Goal: Use online tool/utility: Utilize a website feature to perform a specific function

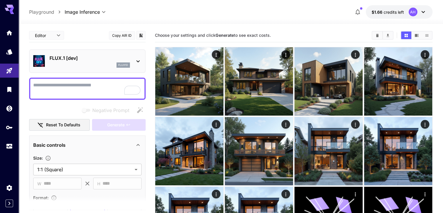
click at [84, 56] on p "FLUX.1 [dev]" at bounding box center [89, 57] width 80 height 7
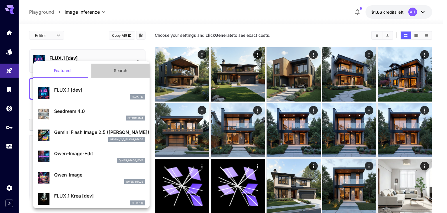
click at [124, 74] on button "Search" at bounding box center [120, 70] width 58 height 14
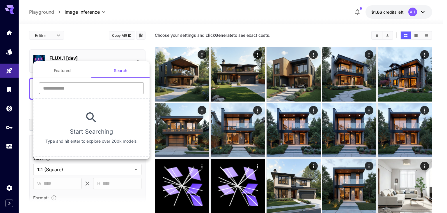
click at [95, 87] on input "text" at bounding box center [91, 88] width 105 height 12
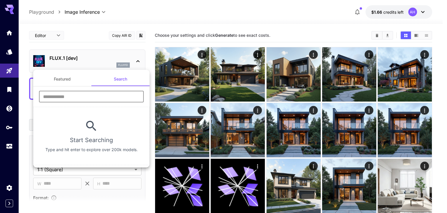
click at [85, 94] on input "text" at bounding box center [91, 97] width 105 height 12
type input "********"
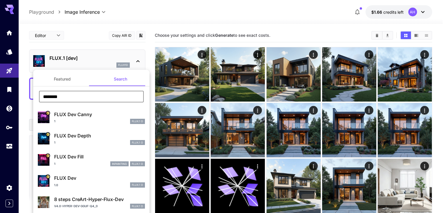
click at [75, 178] on p "FLUX Dev" at bounding box center [99, 177] width 91 height 7
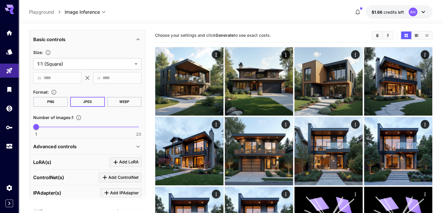
scroll to position [173, 0]
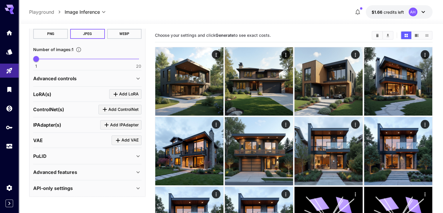
click at [72, 75] on p "Advanced controls" at bounding box center [54, 78] width 43 height 7
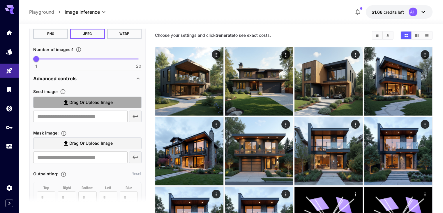
click at [80, 103] on span "Drag or upload image" at bounding box center [90, 102] width 43 height 7
click at [0, 0] on input "Drag or upload image" at bounding box center [0, 0] width 0 height 0
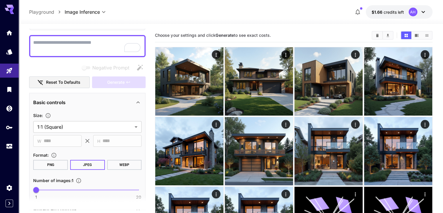
scroll to position [0, 0]
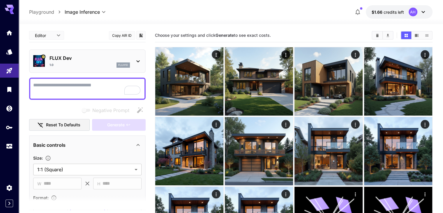
click at [82, 89] on textarea "Negative Prompt" at bounding box center [87, 89] width 108 height 14
type input "**********"
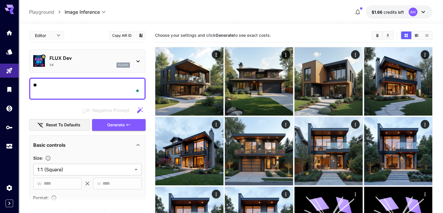
type textarea "*"
click at [123, 126] on span "Generate" at bounding box center [115, 124] width 17 height 7
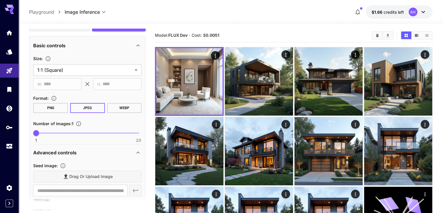
scroll to position [146, 0]
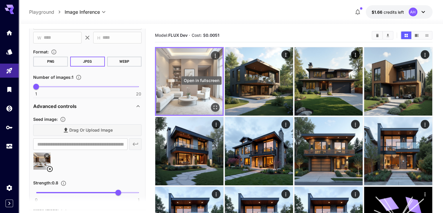
click at [212, 104] on icon "Open in fullscreen" at bounding box center [215, 107] width 6 height 6
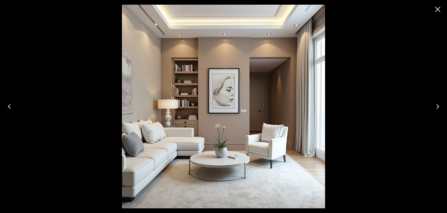
click at [435, 8] on icon "Close" at bounding box center [437, 9] width 9 height 9
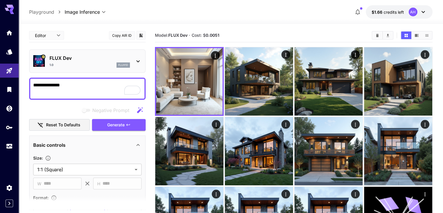
scroll to position [0, 0]
click at [75, 86] on textarea "**********" at bounding box center [87, 89] width 108 height 14
click at [115, 127] on span "Generate" at bounding box center [115, 124] width 17 height 7
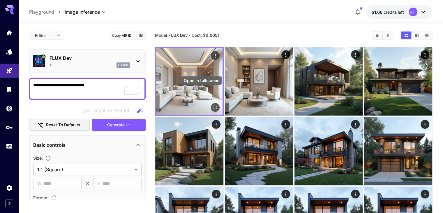
click at [212, 104] on icon "Open in fullscreen" at bounding box center [215, 107] width 6 height 6
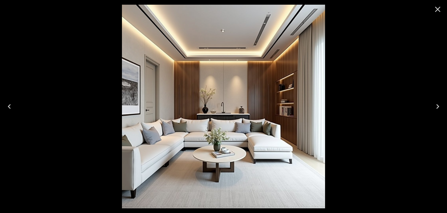
click at [441, 11] on icon "Close" at bounding box center [437, 9] width 9 height 9
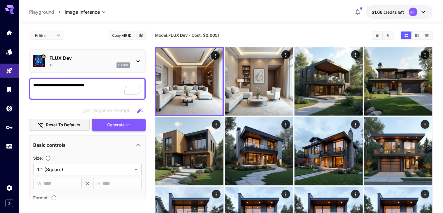
click at [133, 126] on button "Generate" at bounding box center [119, 125] width 54 height 12
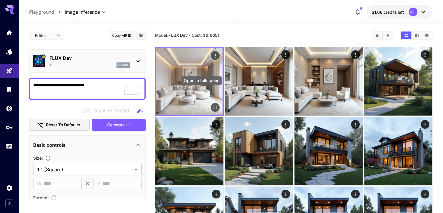
click at [212, 104] on icon "Open in fullscreen" at bounding box center [215, 107] width 6 height 6
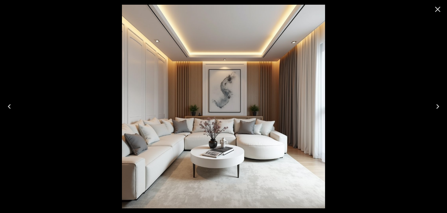
click at [434, 11] on icon "Close" at bounding box center [437, 9] width 9 height 9
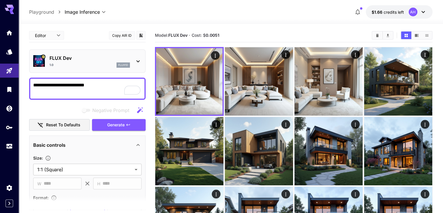
click at [79, 83] on textarea "**********" at bounding box center [87, 89] width 108 height 14
type textarea "**********"
click at [118, 123] on span "Generate" at bounding box center [115, 124] width 17 height 7
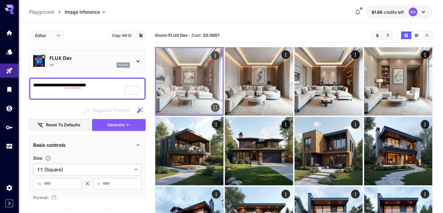
click at [212, 104] on icon "Open in fullscreen" at bounding box center [215, 107] width 6 height 6
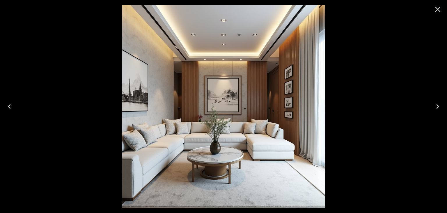
click at [440, 8] on icon "Close" at bounding box center [437, 9] width 9 height 9
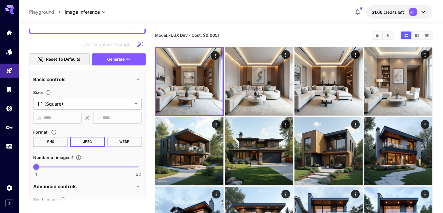
scroll to position [146, 0]
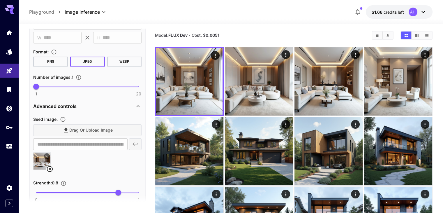
click at [50, 169] on icon at bounding box center [49, 168] width 7 height 7
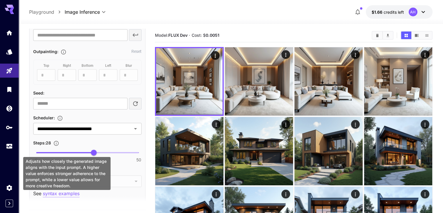
scroll to position [291, 0]
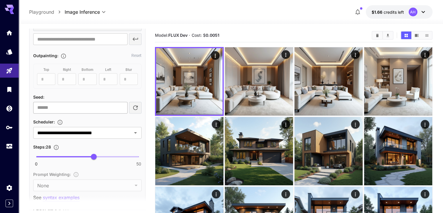
click at [52, 104] on input "number" at bounding box center [80, 108] width 94 height 12
click at [89, 119] on div "Scheduler :" at bounding box center [87, 121] width 108 height 7
click at [137, 106] on icon "button" at bounding box center [135, 107] width 7 height 7
click at [96, 105] on input "**********" at bounding box center [80, 108] width 94 height 12
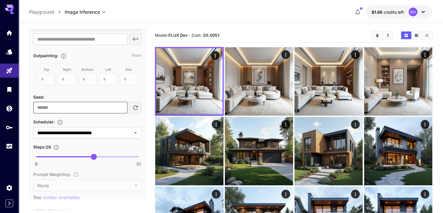
click at [96, 105] on input "**********" at bounding box center [80, 108] width 94 height 12
type input "*"
click at [100, 118] on div "Scheduler :" at bounding box center [87, 121] width 108 height 7
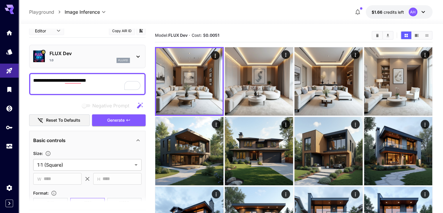
scroll to position [0, 0]
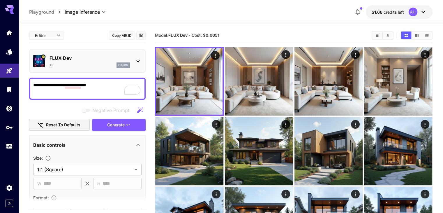
click at [83, 82] on textarea "**********" at bounding box center [87, 89] width 108 height 14
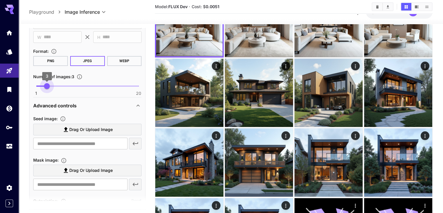
type input "*"
drag, startPoint x: 37, startPoint y: 85, endPoint x: 51, endPoint y: 86, distance: 13.7
click at [51, 86] on span "4" at bounding box center [52, 86] width 6 height 6
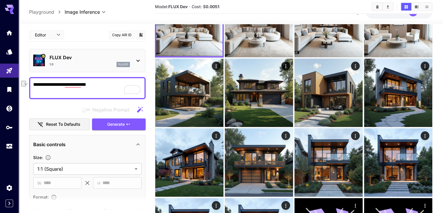
click at [80, 89] on textarea "**********" at bounding box center [87, 88] width 108 height 14
click at [78, 82] on textarea "**********" at bounding box center [87, 88] width 108 height 14
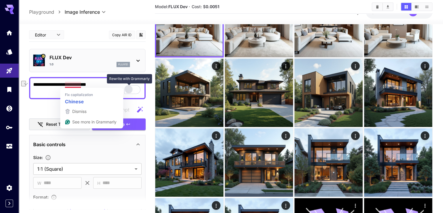
drag, startPoint x: 62, startPoint y: 83, endPoint x: 127, endPoint y: 89, distance: 65.8
click at [127, 89] on div "**********" at bounding box center [87, 88] width 116 height 22
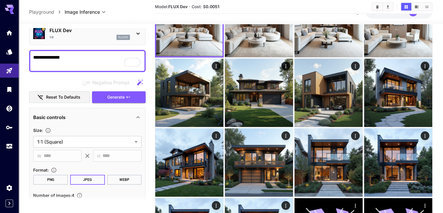
type textarea "**********"
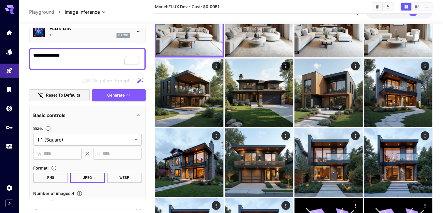
click at [121, 123] on div "**********" at bounding box center [87, 167] width 108 height 90
click at [122, 93] on span "Generate" at bounding box center [115, 94] width 17 height 7
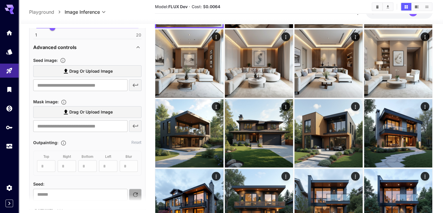
click at [134, 189] on button "button" at bounding box center [135, 194] width 13 height 12
type input "**********"
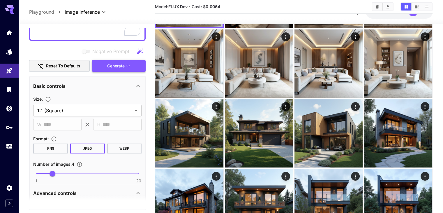
click at [125, 67] on span "Generate" at bounding box center [115, 65] width 17 height 7
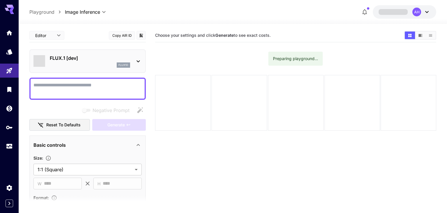
click at [62, 85] on textarea "Negative Prompt" at bounding box center [87, 89] width 108 height 14
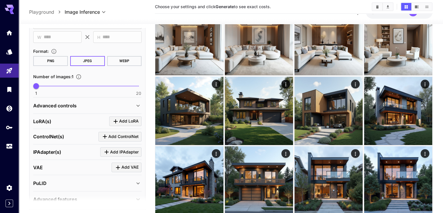
click at [70, 102] on p "Advanced controls" at bounding box center [54, 105] width 43 height 7
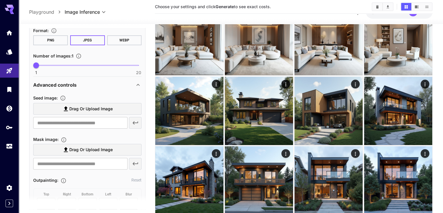
scroll to position [240, 0]
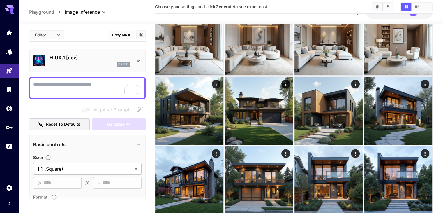
click at [86, 51] on div "FLUX.1 [dev] flux1d" at bounding box center [87, 61] width 116 height 24
click at [93, 62] on div "flux1d" at bounding box center [89, 64] width 80 height 5
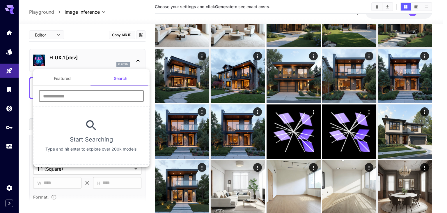
click at [73, 95] on input "text" at bounding box center [91, 96] width 105 height 12
type input "********"
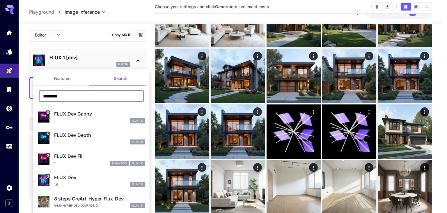
click at [82, 175] on p "FLUX Dev" at bounding box center [99, 177] width 91 height 7
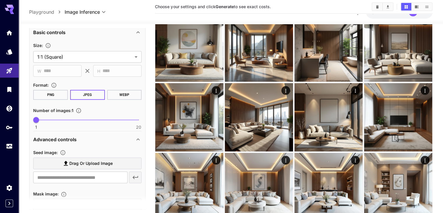
scroll to position [0, 0]
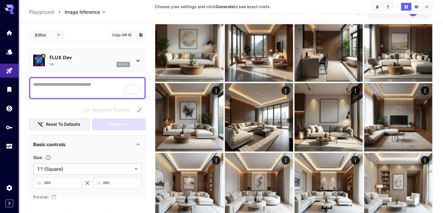
click at [70, 58] on p "FLUX Dev" at bounding box center [89, 57] width 80 height 7
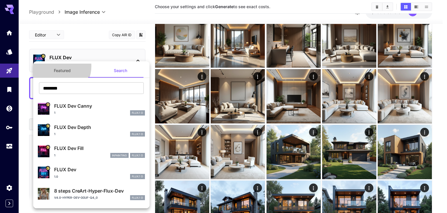
click at [56, 66] on button "Featured" at bounding box center [62, 70] width 58 height 14
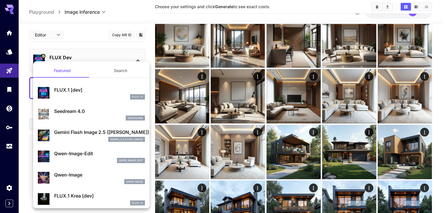
click at [68, 96] on div "FLUX.1 D" at bounding box center [99, 96] width 91 height 5
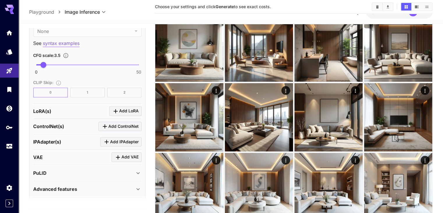
scroll to position [403, 0]
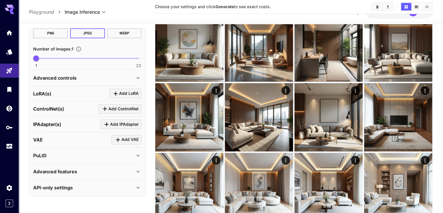
scroll to position [173, 0]
click at [66, 77] on p "Advanced controls" at bounding box center [54, 77] width 43 height 7
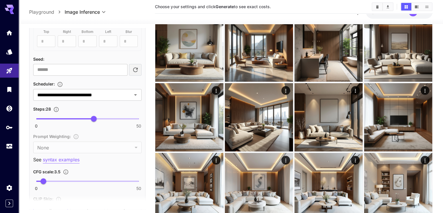
scroll to position [348, 0]
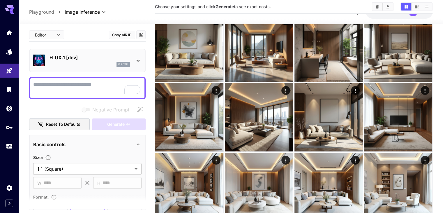
scroll to position [348, 0]
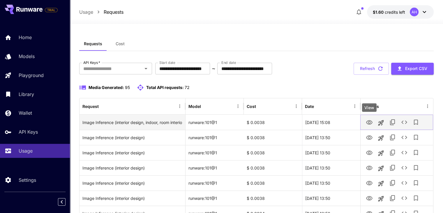
click at [368, 123] on icon "View" at bounding box center [369, 122] width 7 height 7
click at [148, 120] on div "Image Inference (interior design, indoor, room interior, living room interior)" at bounding box center [132, 122] width 100 height 15
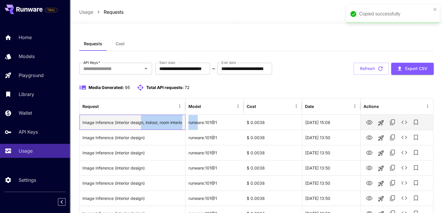
drag, startPoint x: 141, startPoint y: 121, endPoint x: 197, endPoint y: 122, distance: 55.9
click at [197, 122] on div "Image Inference (interior design, indoor, room interior, living room interior) …" at bounding box center [255, 121] width 353 height 15
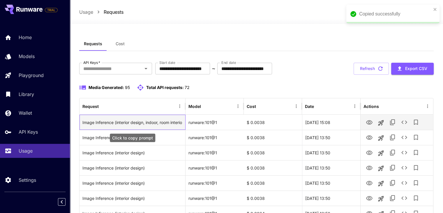
click at [142, 121] on div "Image Inference (interior design, indoor, room interior, living room interior)" at bounding box center [132, 122] width 100 height 15
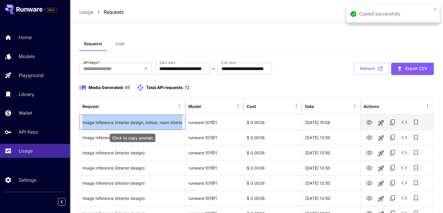
click at [142, 121] on div "Image Inference (interior design, indoor, room interior, living room interior)" at bounding box center [132, 122] width 100 height 15
click at [142, 122] on div "Image Inference (interior design, indoor, room interior, living room interior)" at bounding box center [132, 122] width 100 height 15
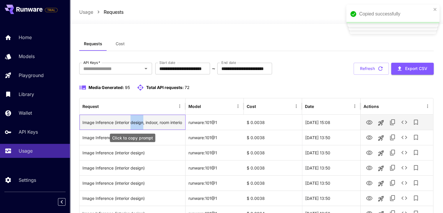
click at [142, 122] on div "Image Inference (interior design, indoor, room interior, living room interior)" at bounding box center [132, 122] width 100 height 15
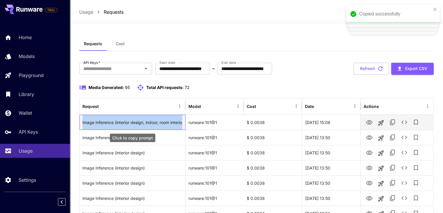
click at [142, 122] on div "Image Inference (interior design, indoor, room interior, living room interior)" at bounding box center [132, 122] width 100 height 15
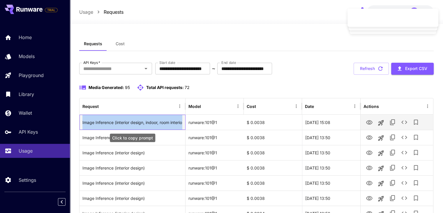
click at [175, 121] on div "Image Inference (interior design, indoor, room interior, living room interior)" at bounding box center [132, 122] width 100 height 15
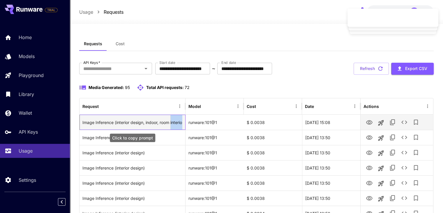
click at [175, 121] on div "Image Inference (interior design, indoor, room interior, living room interior)" at bounding box center [132, 122] width 100 height 15
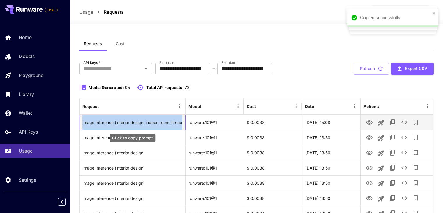
click at [175, 121] on div "Image Inference (interior design, indoor, room interior, living room interior)" at bounding box center [132, 122] width 100 height 15
click at [158, 124] on div "Image Inference (interior design, indoor, room interior, living room interior)" at bounding box center [132, 122] width 100 height 15
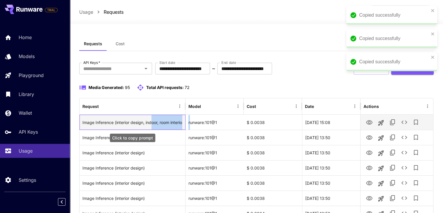
drag, startPoint x: 152, startPoint y: 123, endPoint x: 185, endPoint y: 123, distance: 33.2
click at [188, 123] on div "Image Inference (interior design, indoor, room interior, living room interior) …" at bounding box center [255, 121] width 353 height 15
click at [171, 125] on div "Image Inference (interior design, indoor, room interior, living room interior)" at bounding box center [132, 122] width 100 height 15
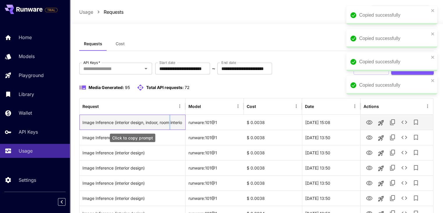
click at [171, 125] on div "Image Inference (interior design, indoor, room interior, living room interior)" at bounding box center [132, 122] width 100 height 15
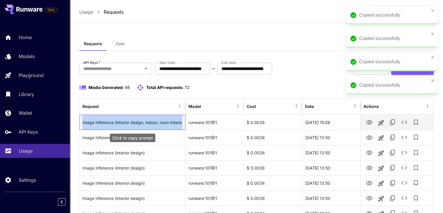
click at [171, 125] on div "Image Inference (interior design, indoor, room interior, living room interior)" at bounding box center [132, 122] width 100 height 15
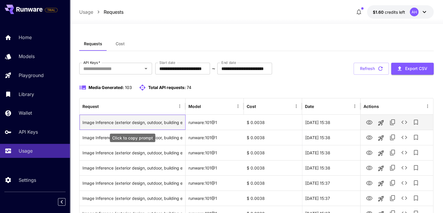
click at [176, 123] on div "Image Inference (exterior design, outdoor, building exterior)" at bounding box center [132, 122] width 100 height 15
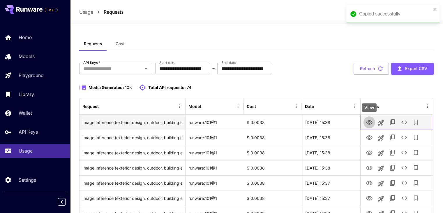
click at [366, 120] on icon "View" at bounding box center [369, 122] width 7 height 7
click at [156, 118] on div "Image Inference (exterior design, outdoor, building exterior)" at bounding box center [132, 122] width 100 height 15
click at [159, 121] on div "Image Inference (exterior design, outdoor, building exterior)" at bounding box center [132, 122] width 100 height 15
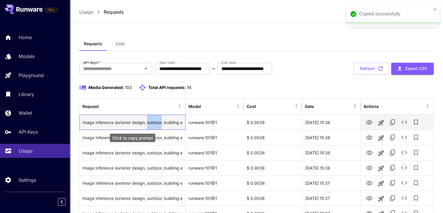
click at [159, 121] on div "Image Inference (exterior design, outdoor, building exterior)" at bounding box center [132, 122] width 100 height 15
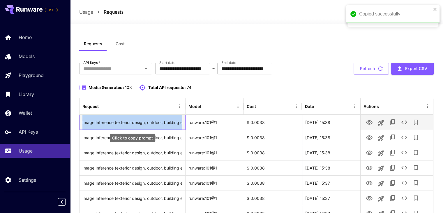
click at [159, 121] on div "Image Inference (exterior design, outdoor, building exterior)" at bounding box center [132, 122] width 100 height 15
copy div "Image Inference (exterior design, outdoor, building exterior)"
click at [161, 124] on div "Image Inference (exterior design, outdoor, building exterior)" at bounding box center [132, 122] width 100 height 15
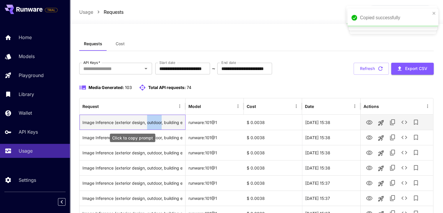
click at [161, 124] on div "Image Inference (exterior design, outdoor, building exterior)" at bounding box center [132, 122] width 100 height 15
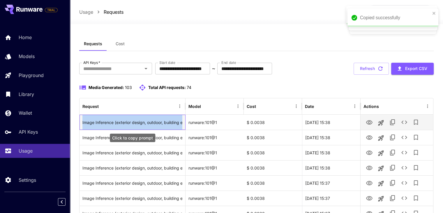
click at [161, 124] on div "Image Inference (exterior design, outdoor, building exterior)" at bounding box center [132, 122] width 100 height 15
